Goal: Navigation & Orientation: Find specific page/section

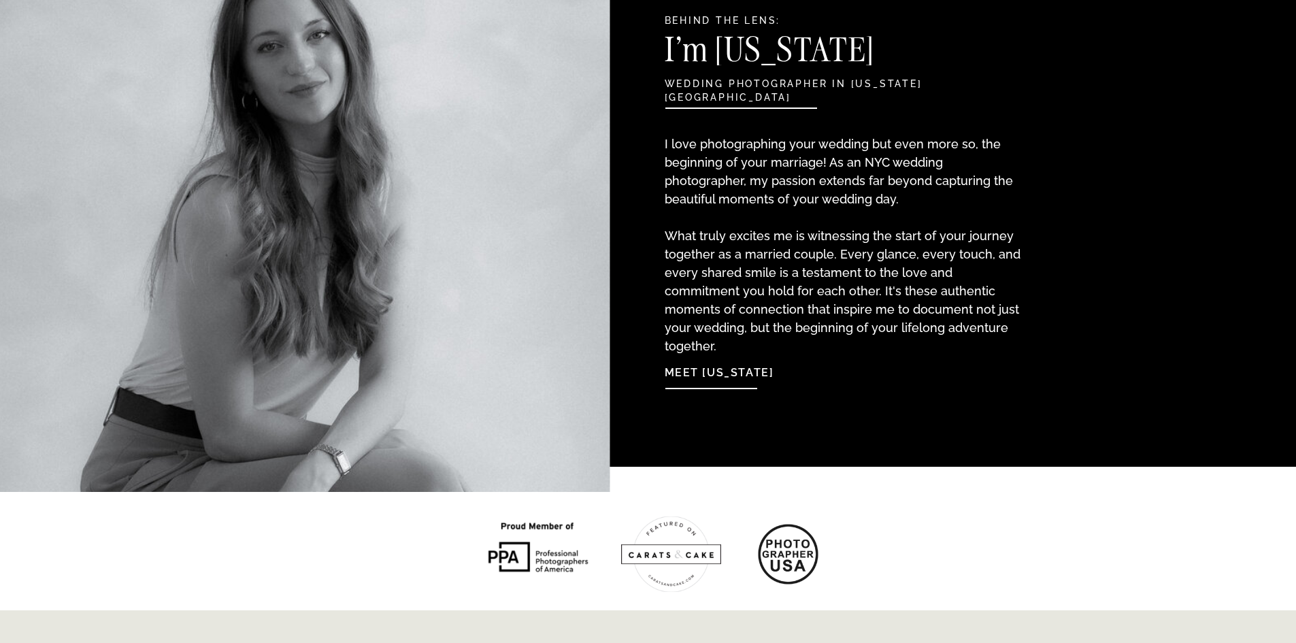
scroll to position [1497, 0]
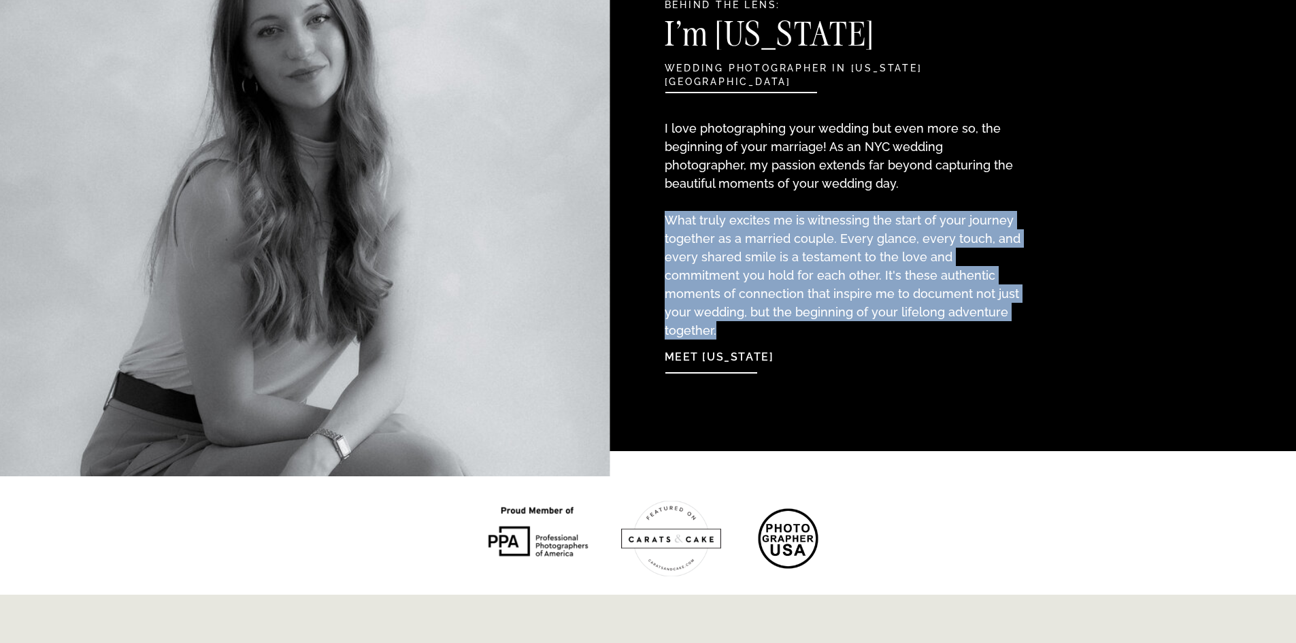
drag, startPoint x: 664, startPoint y: 223, endPoint x: 1018, endPoint y: 312, distance: 364.9
click at [1018, 312] on p "I love photographing your wedding but even more so, the beginning of your marri…" at bounding box center [845, 215] width 360 height 193
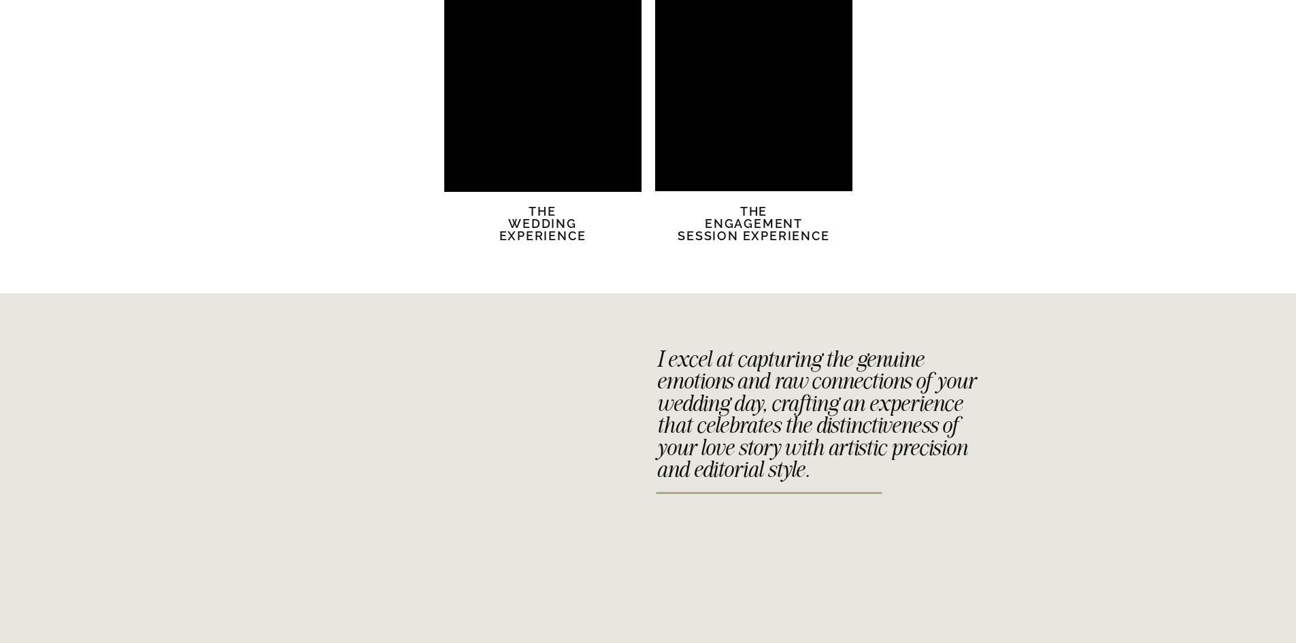
scroll to position [2518, 0]
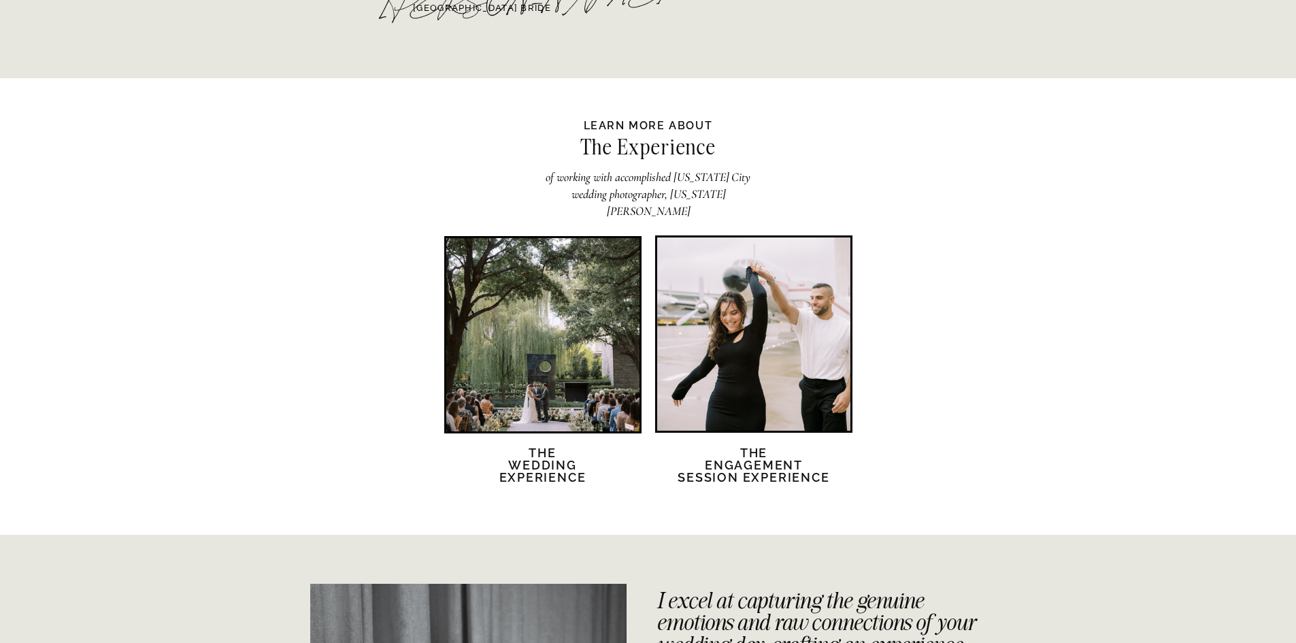
click at [542, 359] on div at bounding box center [542, 334] width 193 height 193
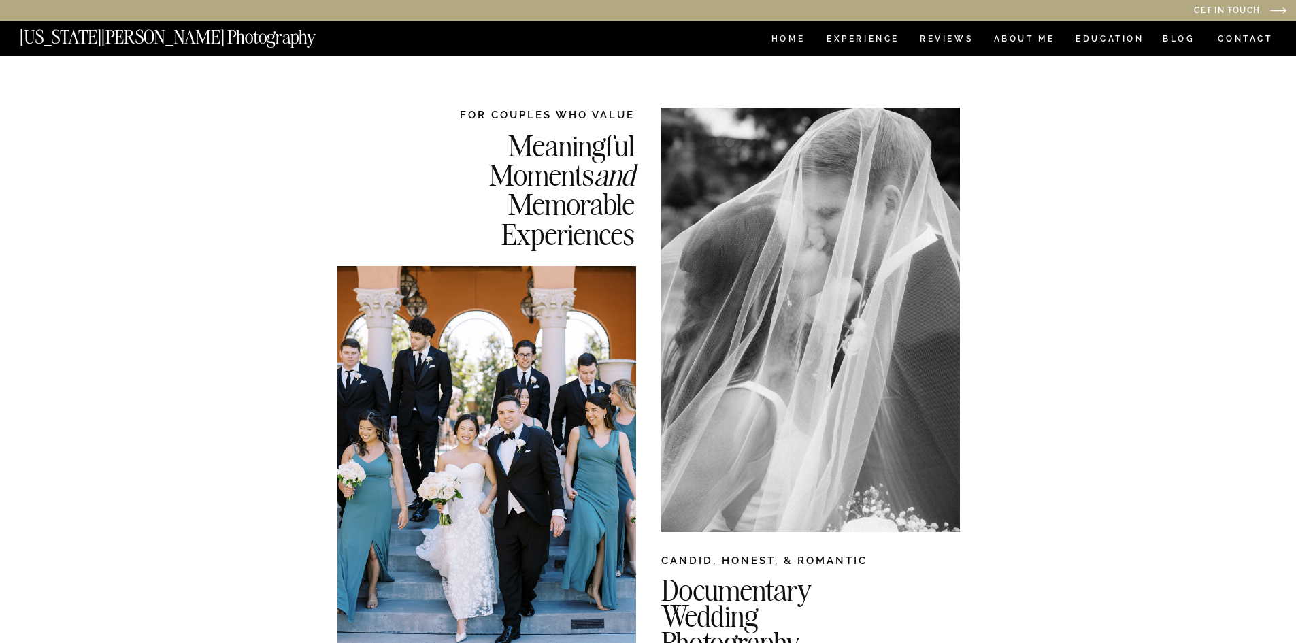
click at [164, 36] on nav "[US_STATE][PERSON_NAME] Photography" at bounding box center [191, 34] width 342 height 12
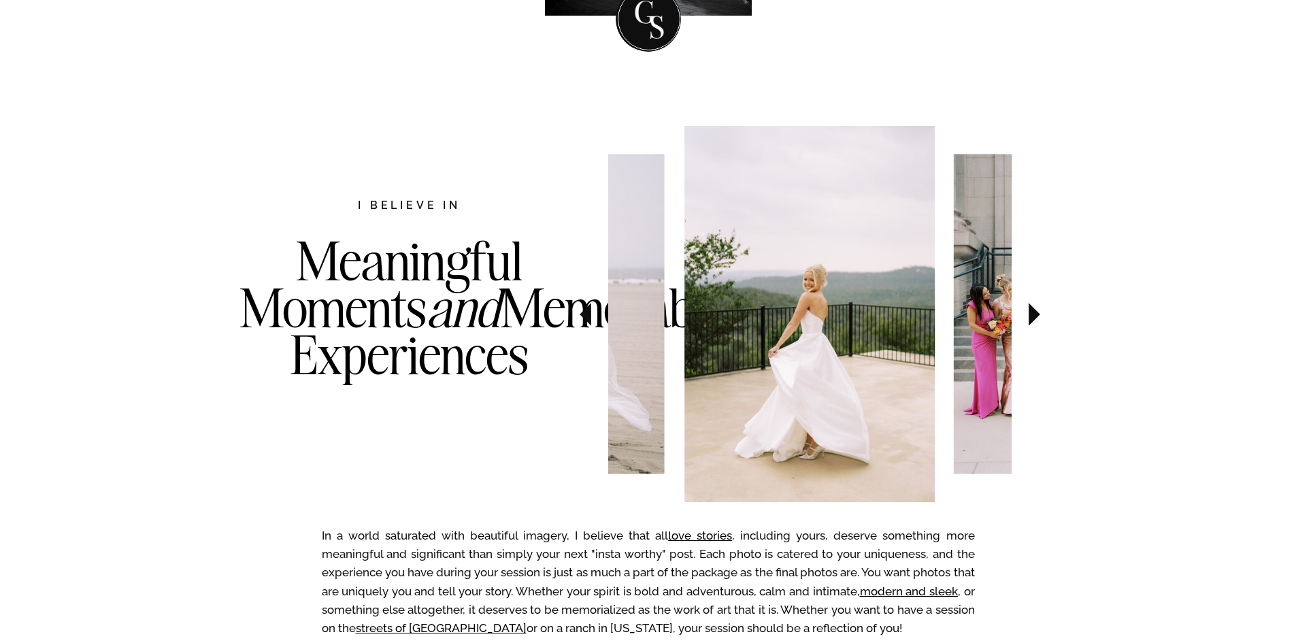
scroll to position [612, 0]
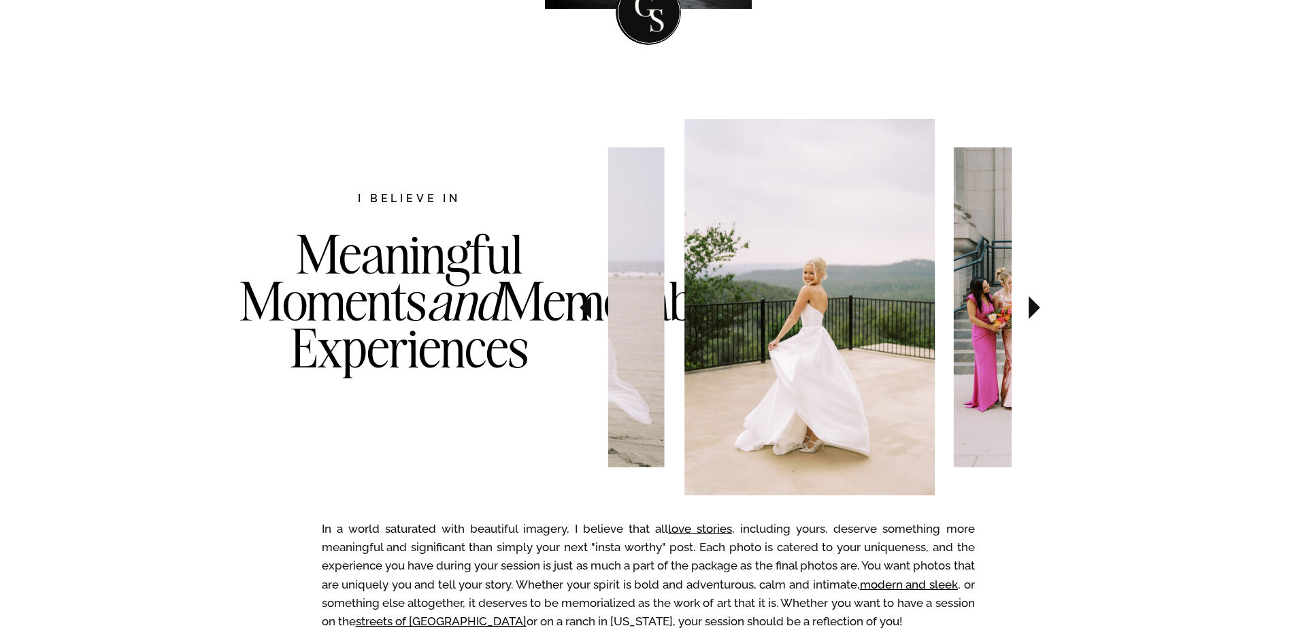
click at [1028, 297] on icon at bounding box center [1035, 308] width 46 height 48
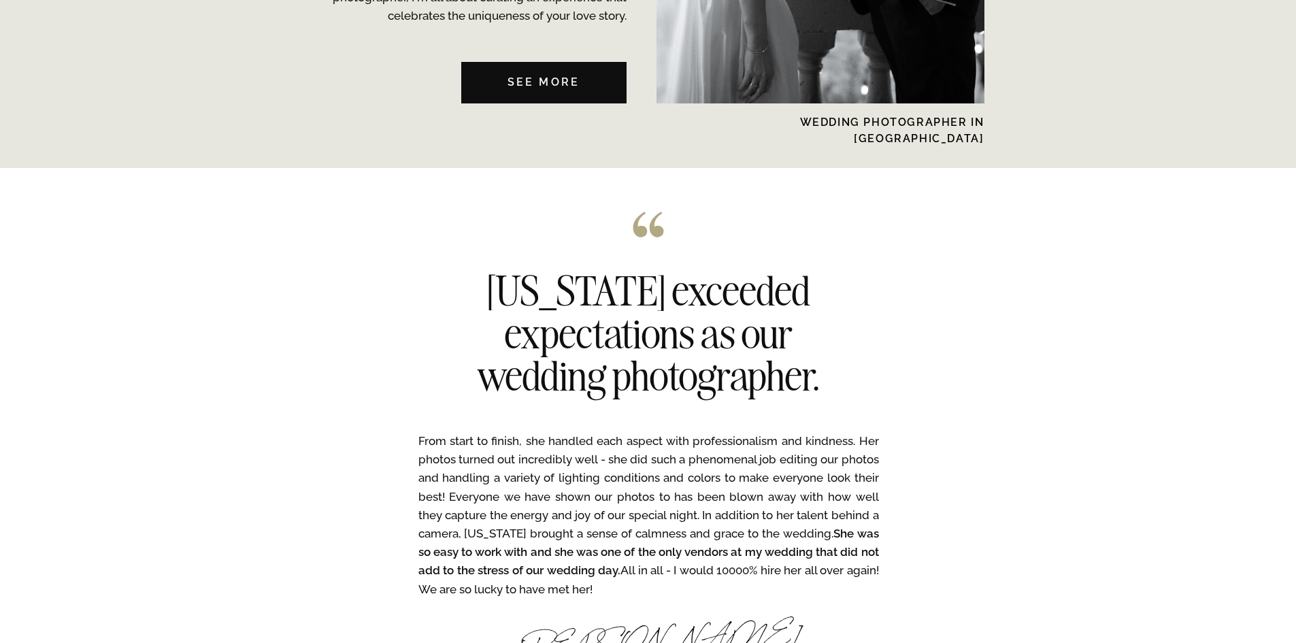
scroll to position [0, 0]
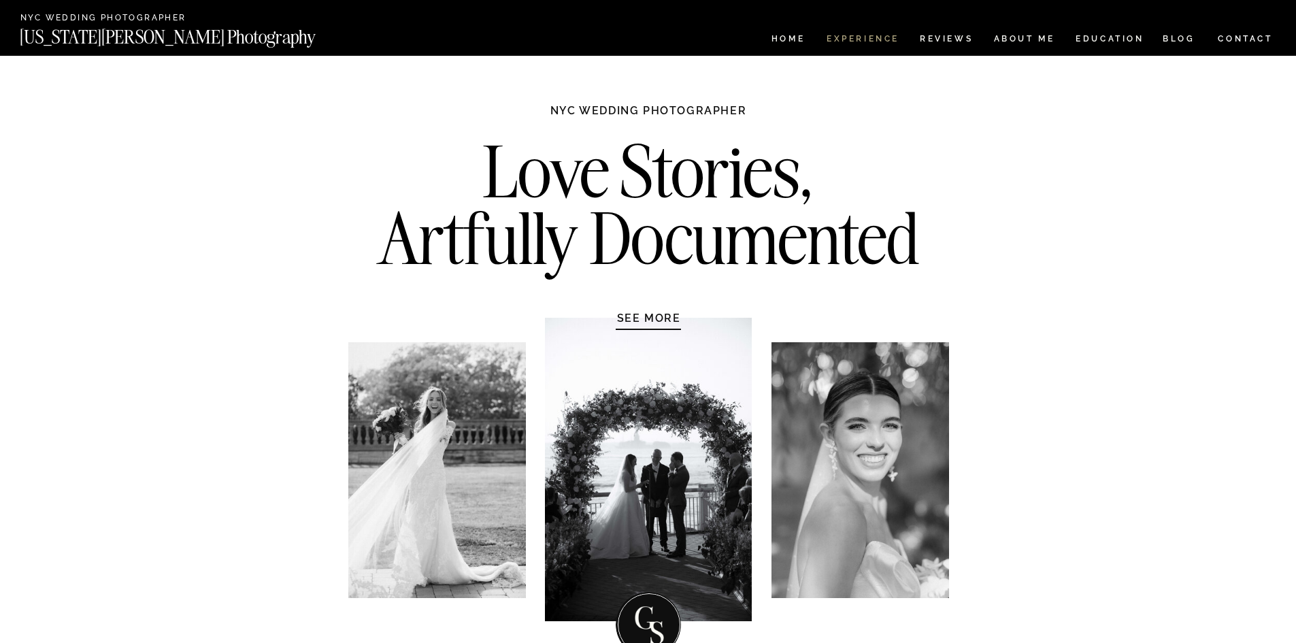
click at [856, 42] on nav "Experience" at bounding box center [862, 41] width 71 height 12
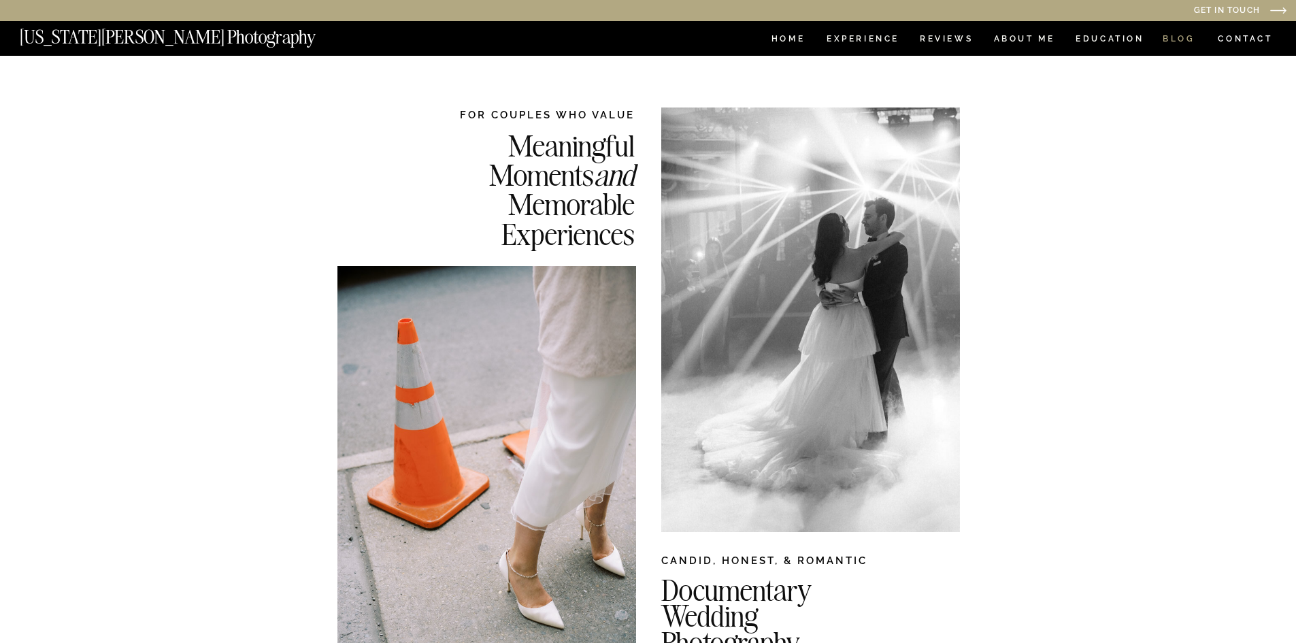
click at [1175, 35] on nav "BLOG" at bounding box center [1179, 41] width 33 height 12
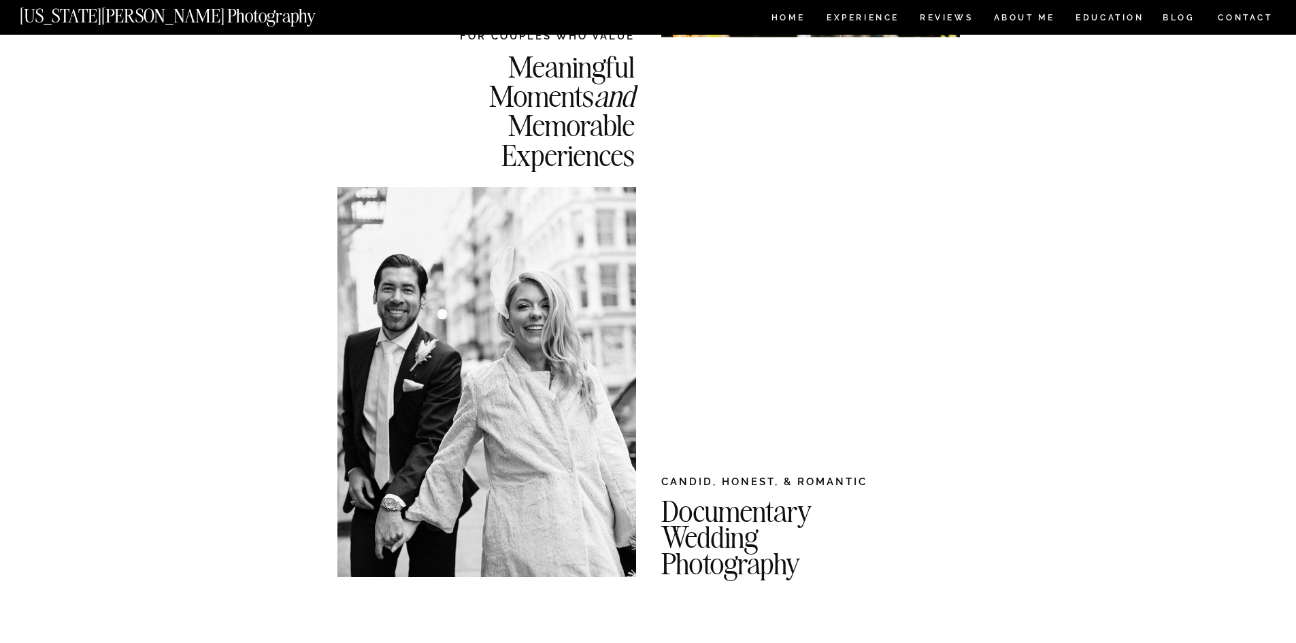
scroll to position [476, 0]
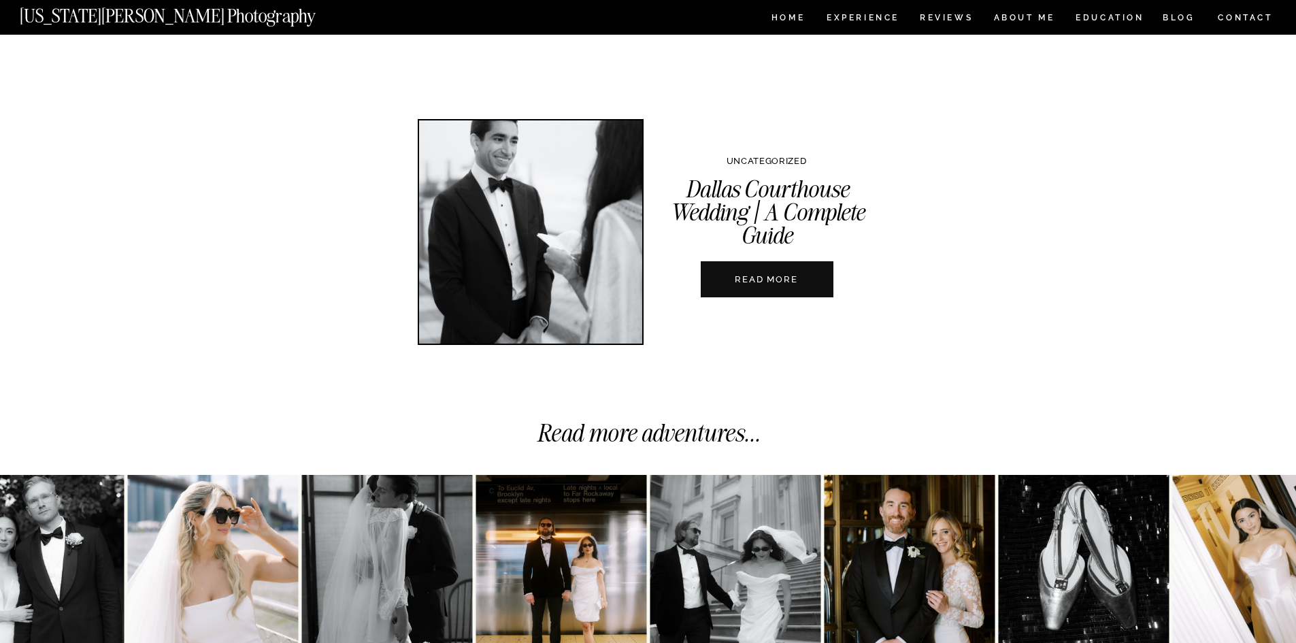
scroll to position [5035, 0]
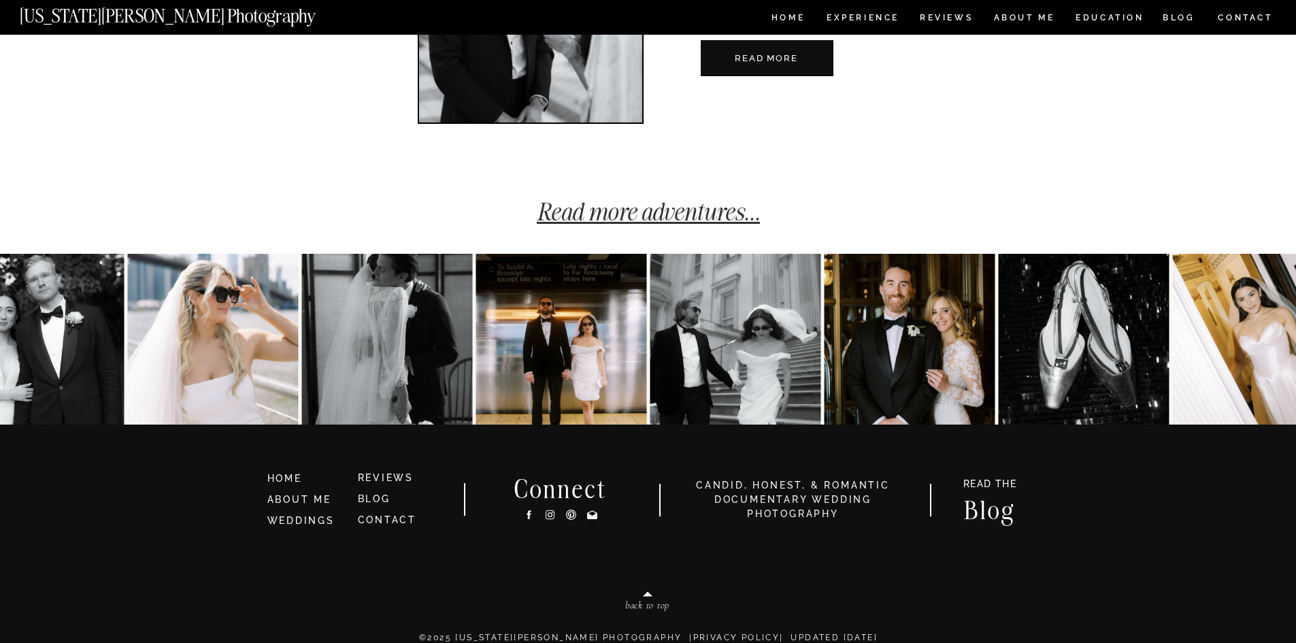
click at [688, 212] on link "Read more adventures..." at bounding box center [648, 212] width 223 height 30
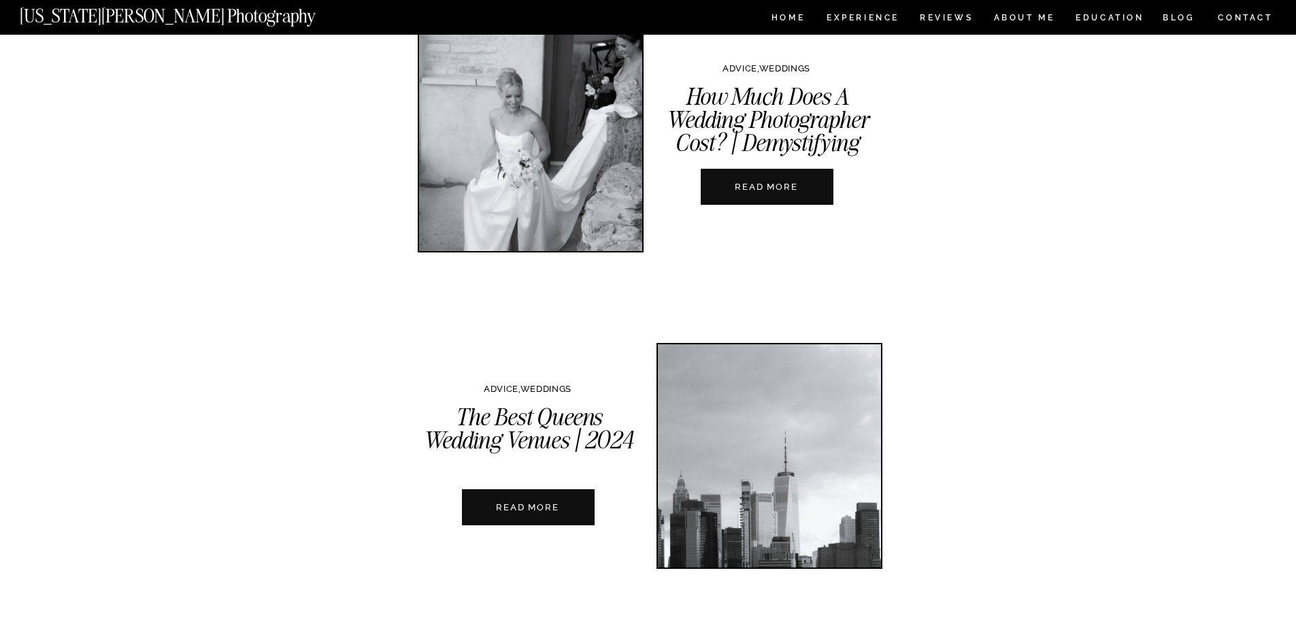
scroll to position [2041, 0]
